Goal: Find contact information: Find contact information

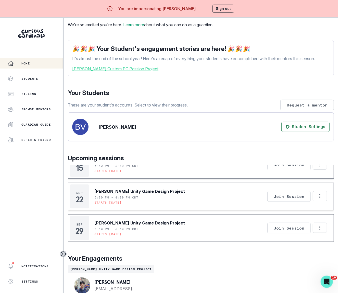
scroll to position [34, 0]
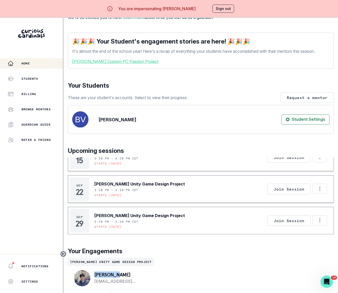
drag, startPoint x: 95, startPoint y: 279, endPoint x: 126, endPoint y: 281, distance: 31.6
click at [126, 277] on p "[PERSON_NAME]" at bounding box center [119, 274] width 51 height 5
copy p "[PERSON_NAME]"
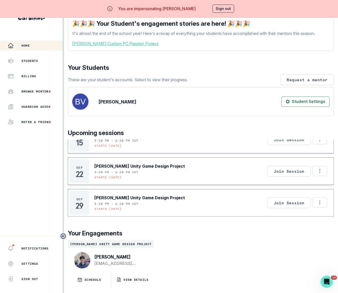
click at [93, 262] on div "[PERSON_NAME] [EMAIL_ADDRESS][DOMAIN_NAME]" at bounding box center [119, 260] width 55 height 12
drag, startPoint x: 93, startPoint y: 263, endPoint x: 146, endPoint y: 269, distance: 52.8
click at [146, 269] on div "[PERSON_NAME] [EMAIL_ADDRESS][DOMAIN_NAME]" at bounding box center [111, 260] width 86 height 24
copy link "[EMAIL_ADDRESS][DOMAIN_NAME]"
click at [132, 279] on p "VIEW DETAILS" at bounding box center [135, 280] width 25 height 4
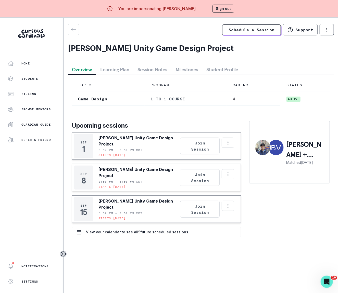
click at [28, 64] on p "Home" at bounding box center [25, 63] width 8 height 4
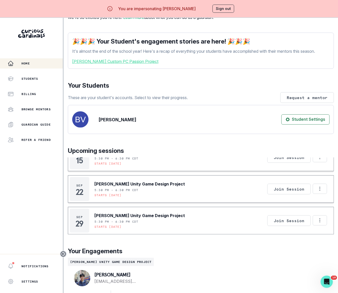
scroll to position [23, 0]
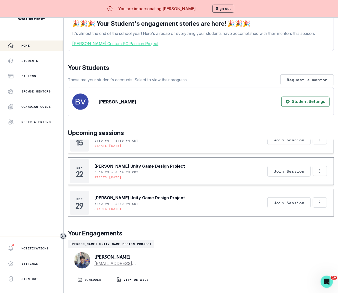
click at [101, 263] on link "[EMAIL_ADDRESS][DOMAIN_NAME]" at bounding box center [119, 264] width 51 height 6
click at [223, 9] on button "Sign out" at bounding box center [223, 9] width 22 height 8
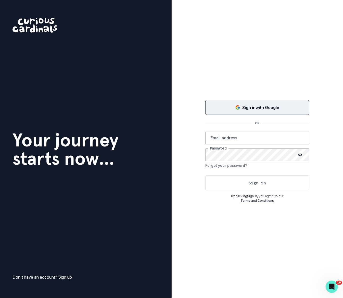
click at [273, 107] on p "Sign in with Google" at bounding box center [260, 108] width 37 height 6
